Goal: Complete application form

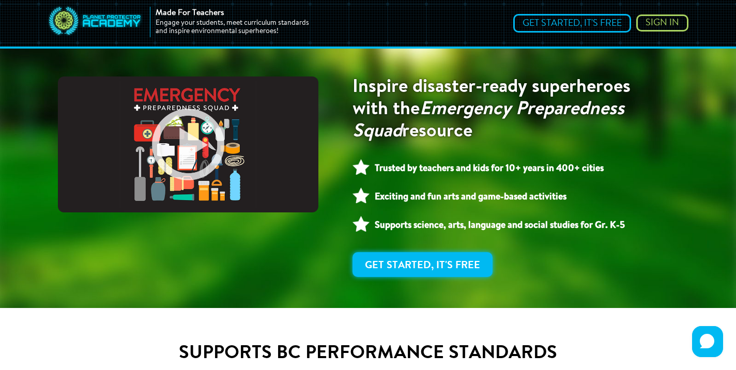
click at [450, 270] on link "Get Started, It's Free" at bounding box center [422, 264] width 140 height 25
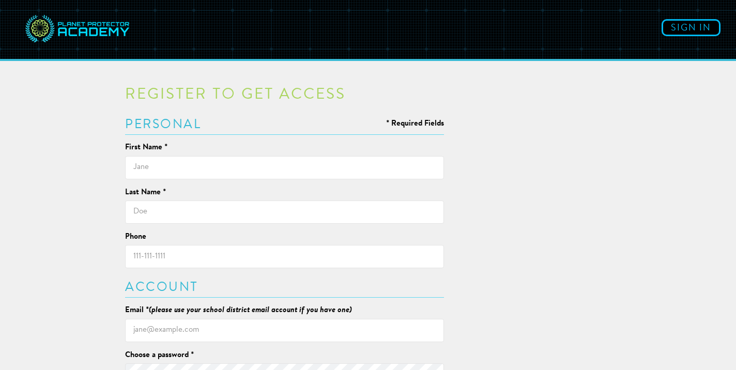
click at [403, 165] on input "text" at bounding box center [284, 167] width 319 height 23
type input "Karine"
click at [394, 212] on input "text" at bounding box center [284, 211] width 319 height 23
type input "Boily"
